Goal: Task Accomplishment & Management: Use online tool/utility

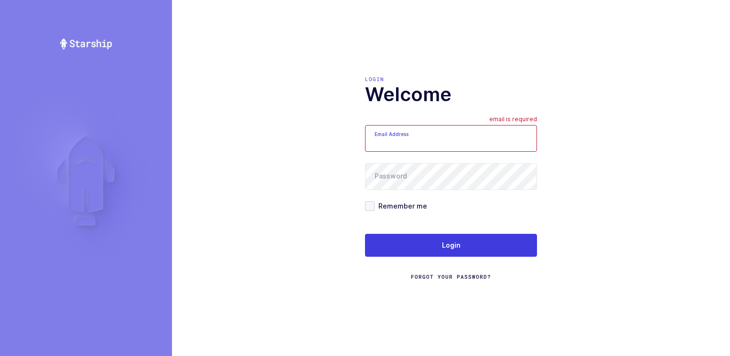
type input "[PERSON_NAME][EMAIL_ADDRESS][DOMAIN_NAME]"
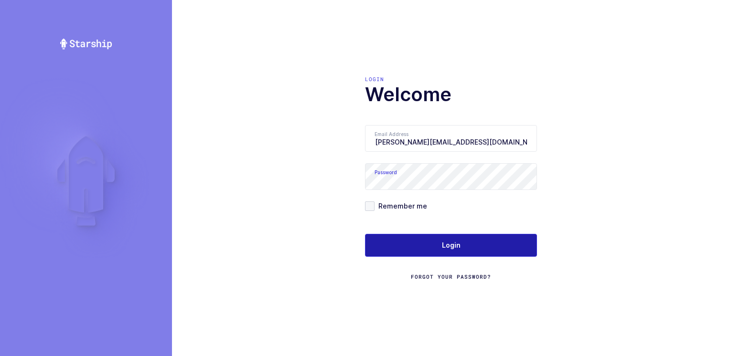
click at [432, 243] on button "Login" at bounding box center [451, 245] width 172 height 23
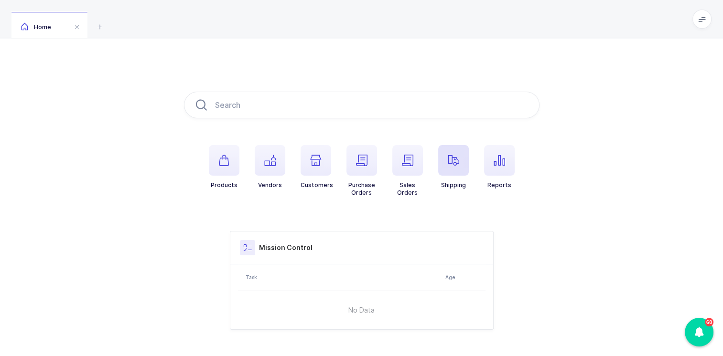
click at [450, 163] on icon "button" at bounding box center [453, 160] width 11 height 11
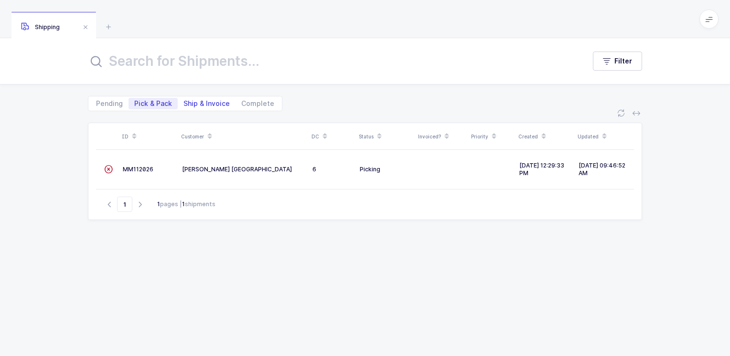
click at [204, 101] on span "Ship & Invoice" at bounding box center [206, 103] width 46 height 7
click at [184, 101] on input "Ship & Invoice" at bounding box center [181, 101] width 6 height 6
radio input "true"
radio input "false"
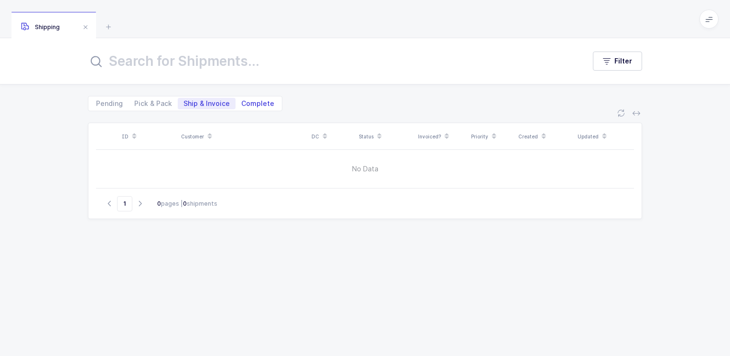
click at [246, 103] on span "Complete" at bounding box center [257, 103] width 33 height 7
click at [242, 103] on input "Complete" at bounding box center [238, 101] width 6 height 6
radio input "true"
radio input "false"
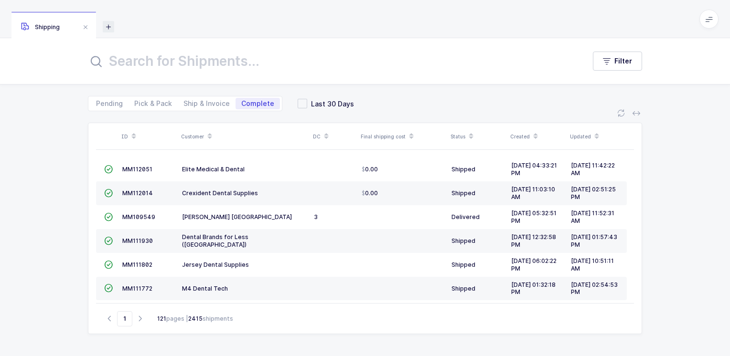
click at [107, 25] on icon at bounding box center [108, 26] width 11 height 11
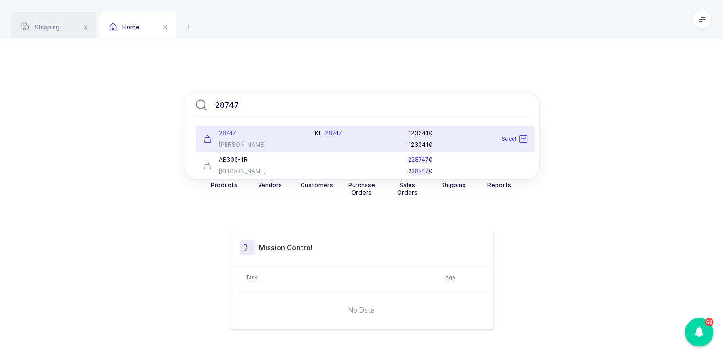
type input "28747"
click at [250, 139] on div "28747 [PERSON_NAME]" at bounding box center [254, 138] width 112 height 19
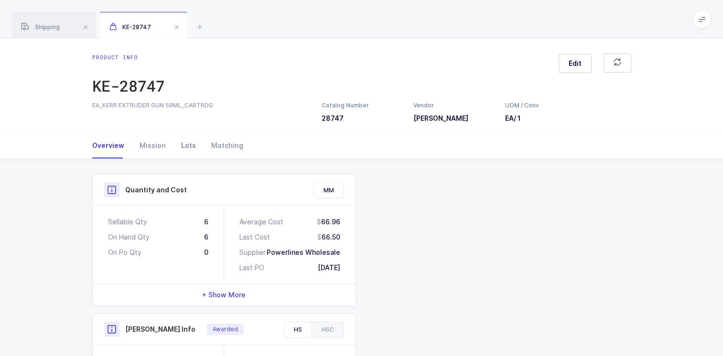
click at [183, 146] on div "Lots" at bounding box center [188, 146] width 30 height 26
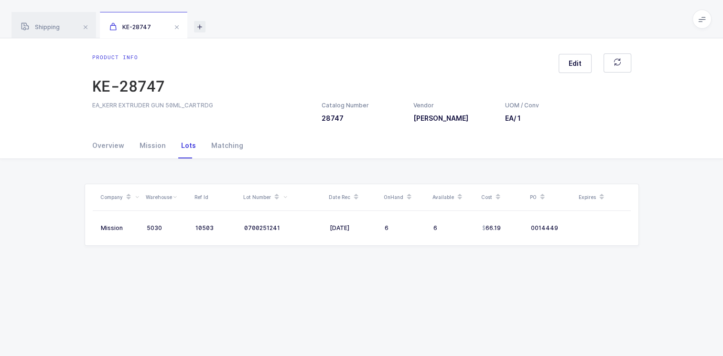
click at [201, 28] on icon at bounding box center [199, 26] width 11 height 11
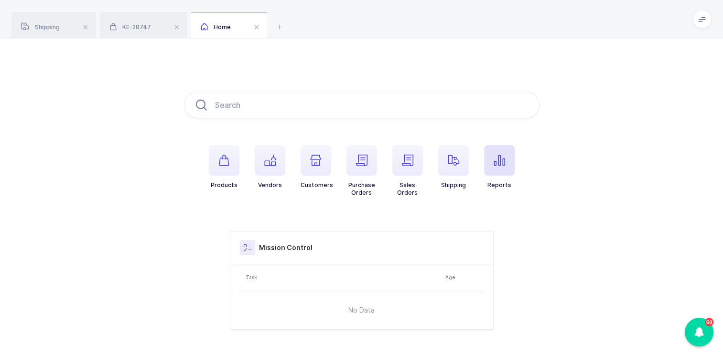
click at [500, 164] on icon "button" at bounding box center [498, 160] width 11 height 11
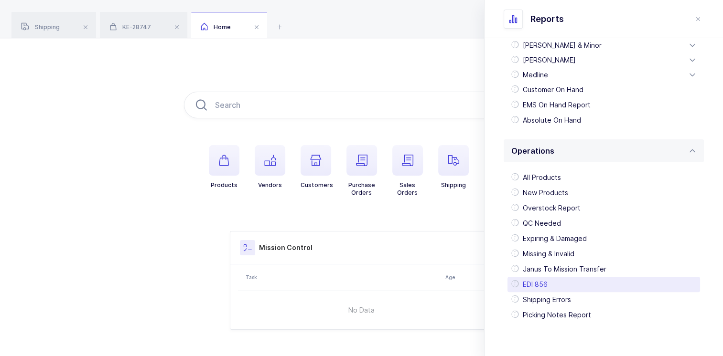
scroll to position [260, 0]
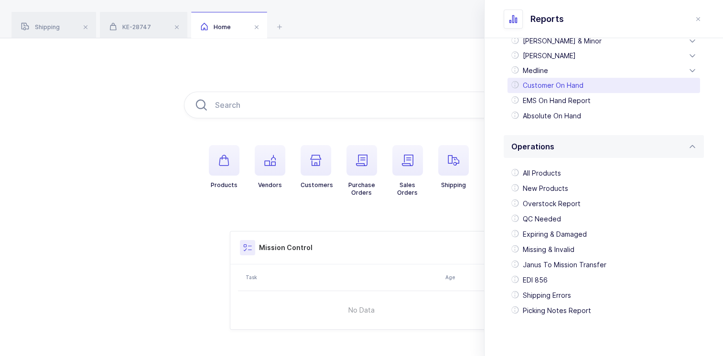
click at [558, 85] on div "Customer On Hand" at bounding box center [603, 85] width 192 height 15
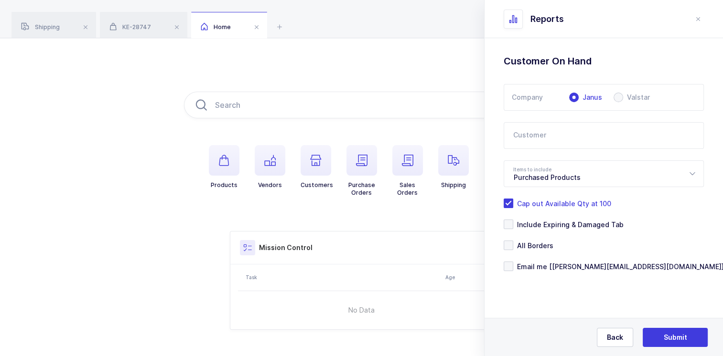
scroll to position [0, 0]
click at [616, 96] on span at bounding box center [618, 98] width 10 height 10
click at [616, 96] on input "Valstar" at bounding box center [618, 98] width 10 height 10
radio input "true"
radio input "false"
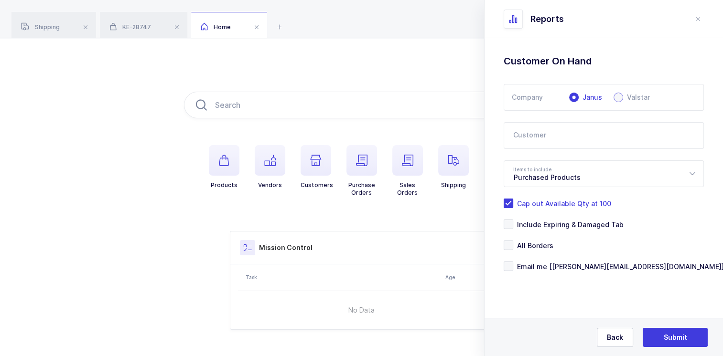
radio input "true"
click at [694, 173] on icon at bounding box center [692, 173] width 12 height 27
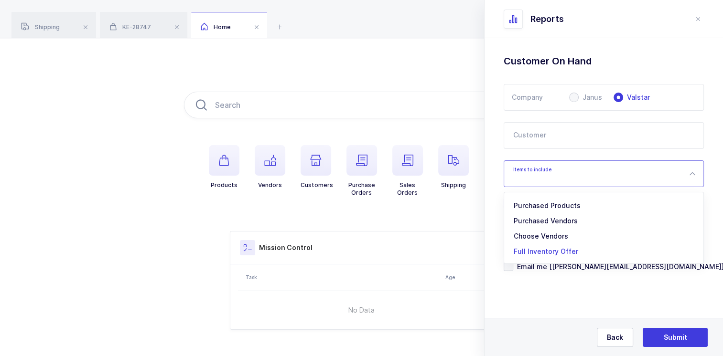
click at [546, 251] on span "Full Inventory Offer" at bounding box center [545, 251] width 64 height 8
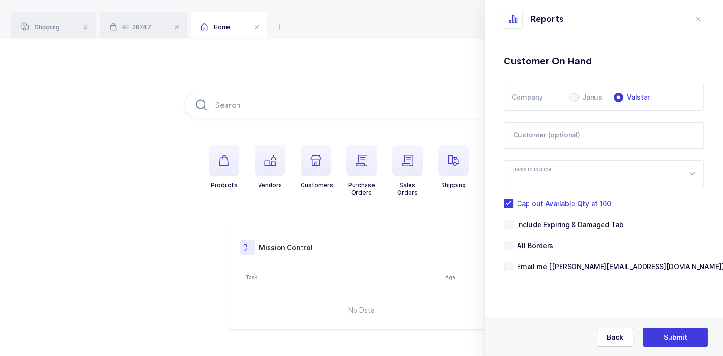
type input "Full Inventory Offer"
click at [667, 337] on span "Submit" at bounding box center [674, 338] width 23 height 10
